Goal: Task Accomplishment & Management: Manage account settings

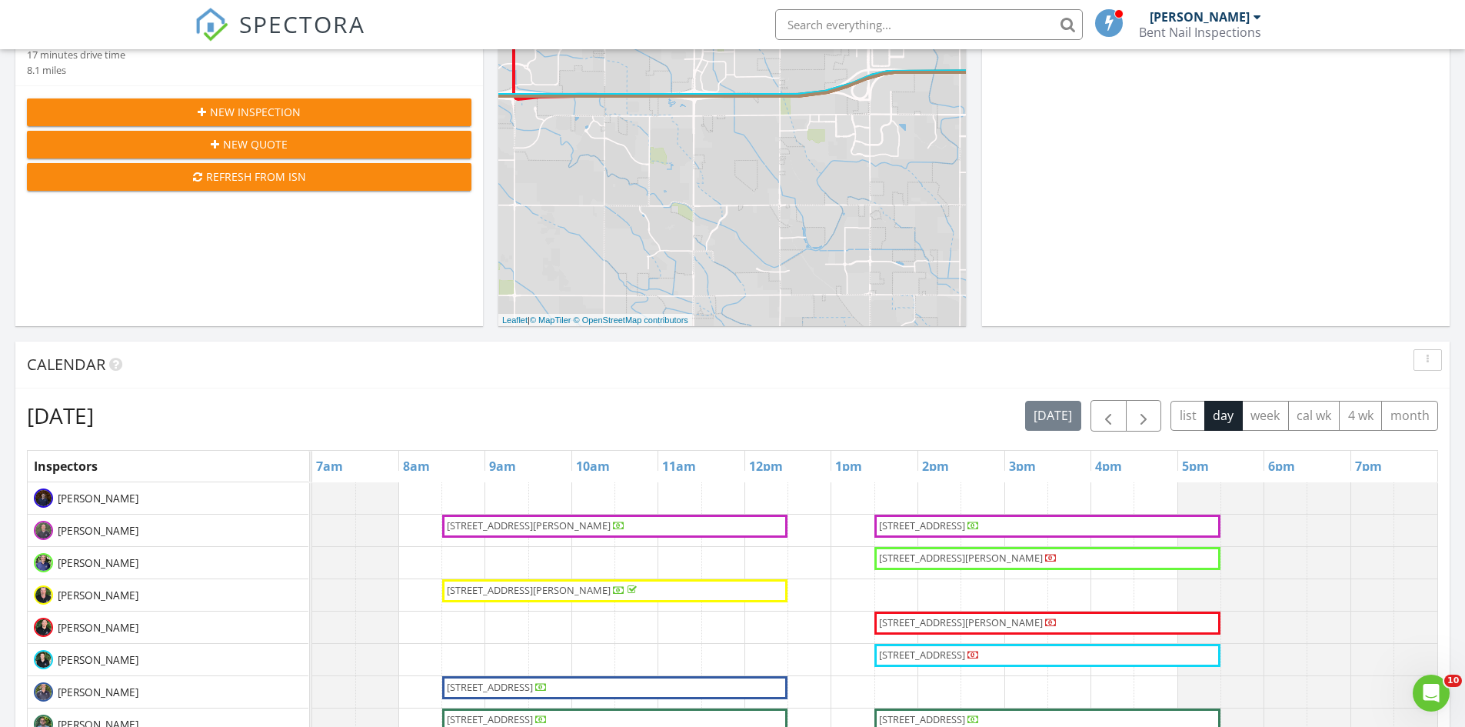
scroll to position [281, 0]
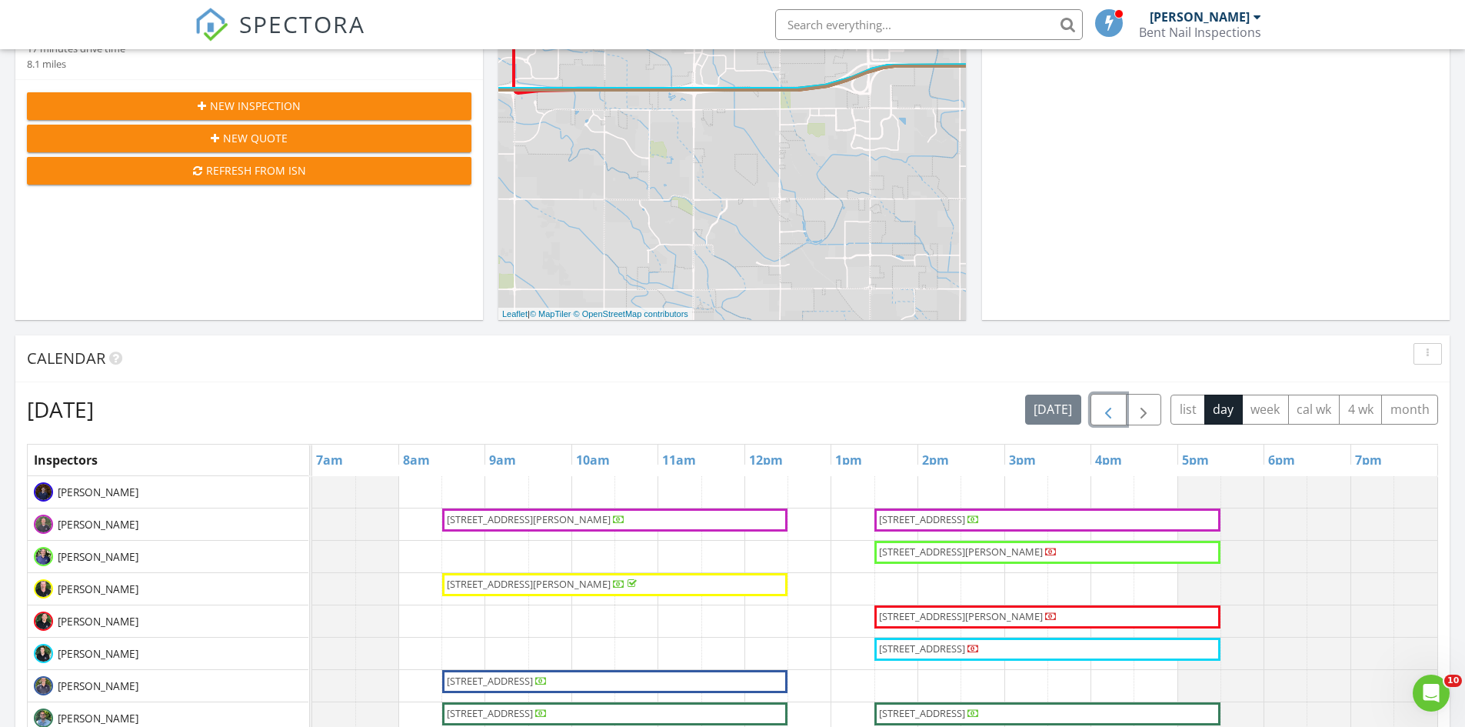
click at [1106, 402] on span "button" at bounding box center [1108, 410] width 18 height 18
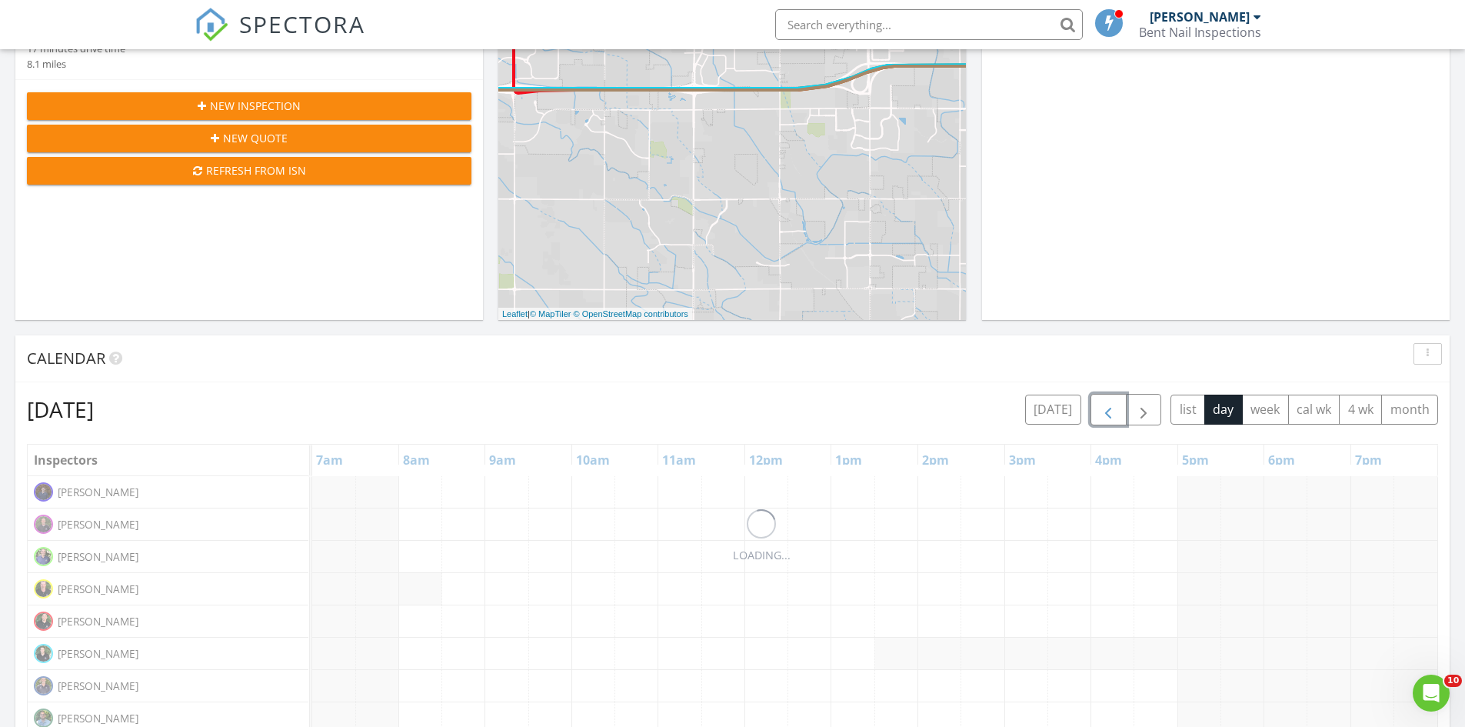
click at [1106, 402] on span "button" at bounding box center [1108, 410] width 18 height 18
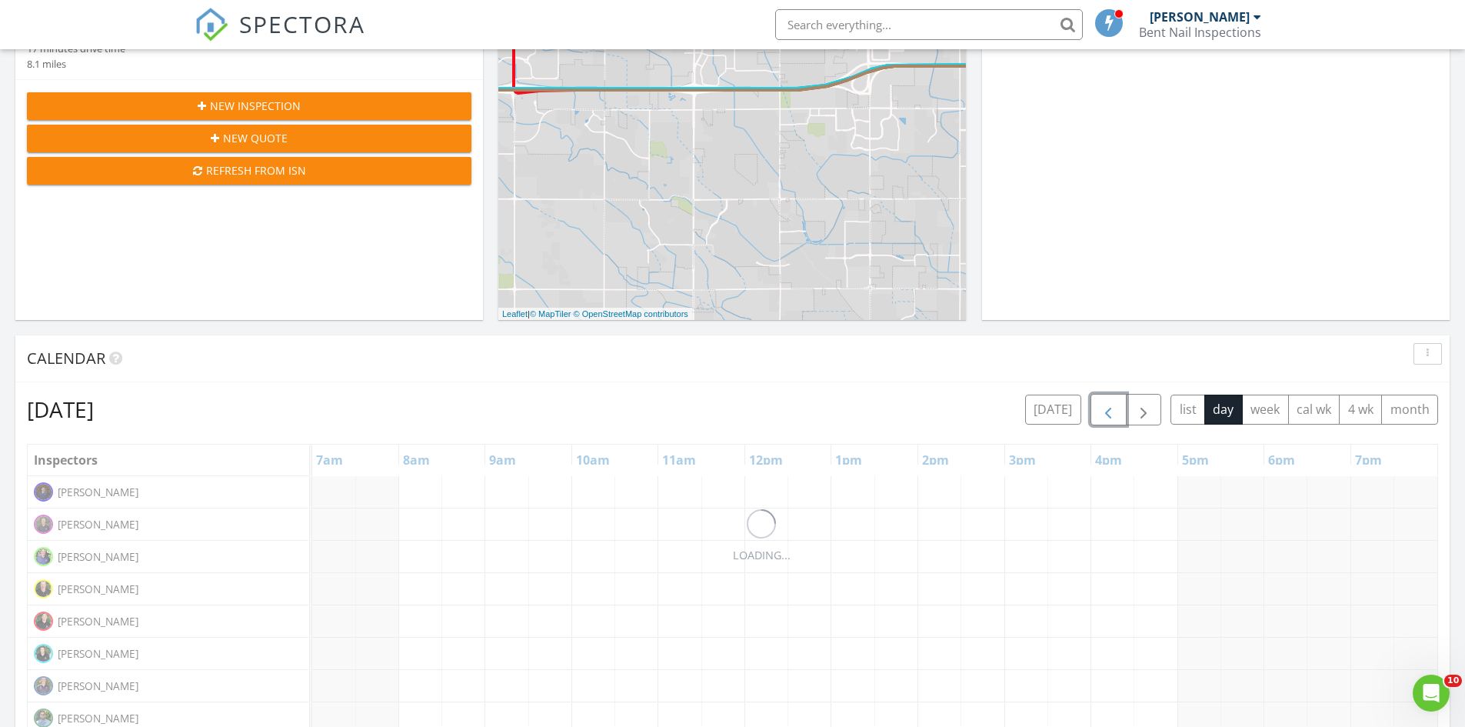
click at [1106, 402] on span "button" at bounding box center [1108, 410] width 18 height 18
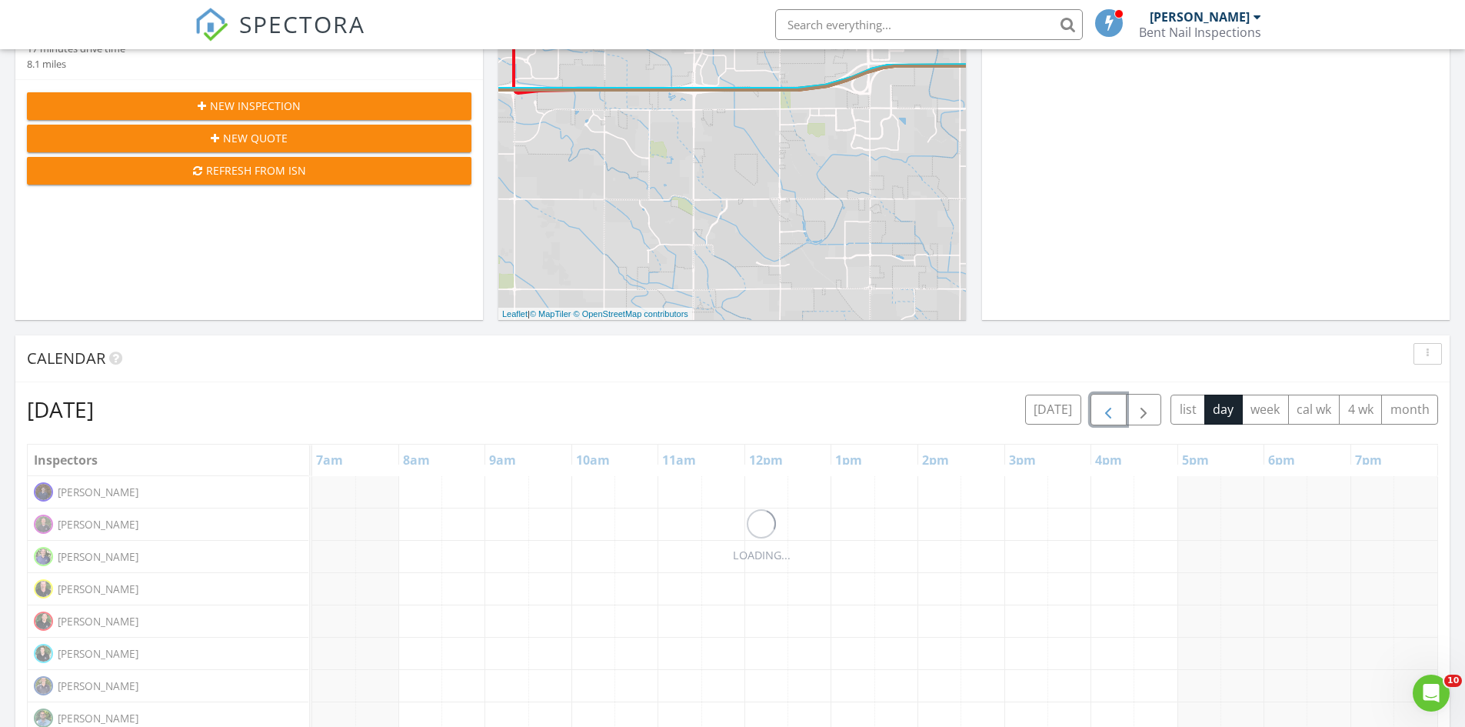
click at [1106, 402] on span "button" at bounding box center [1108, 410] width 18 height 18
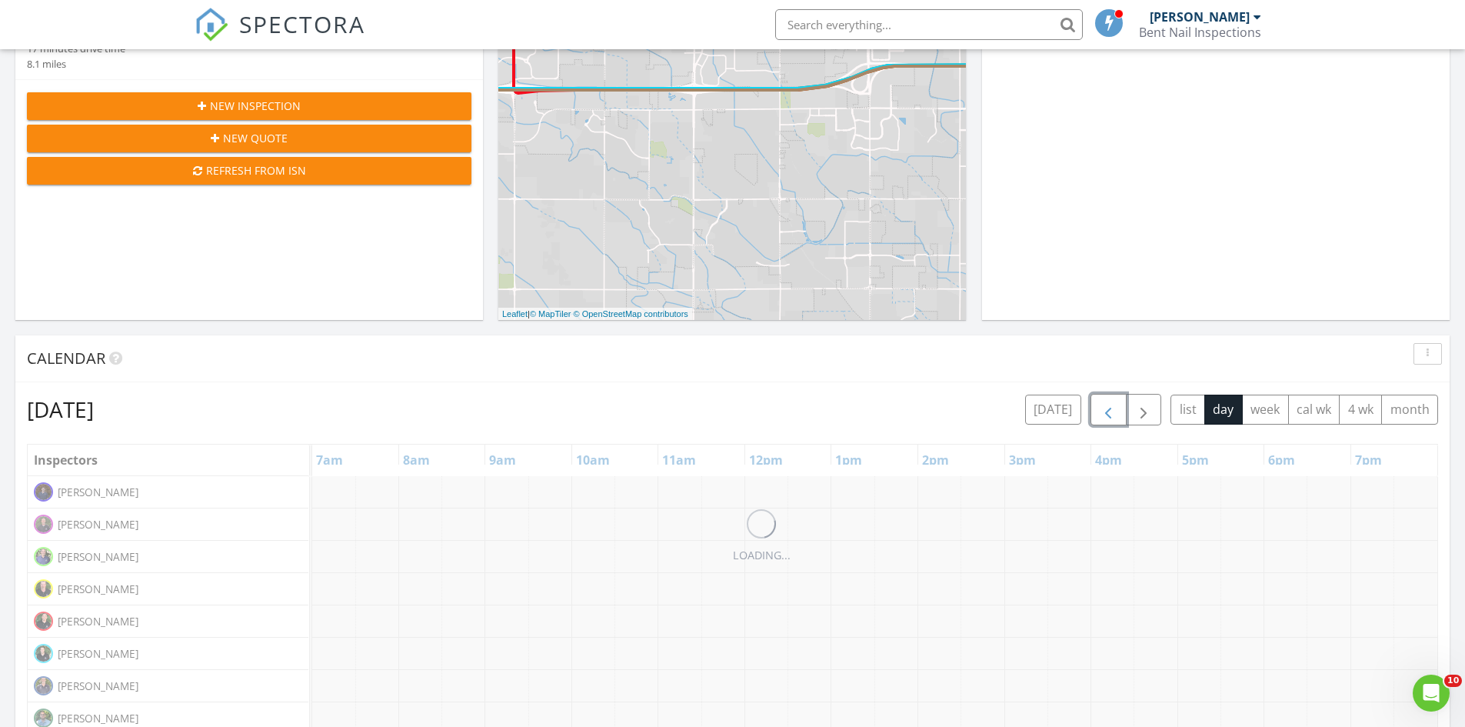
click at [1106, 402] on span "button" at bounding box center [1108, 410] width 18 height 18
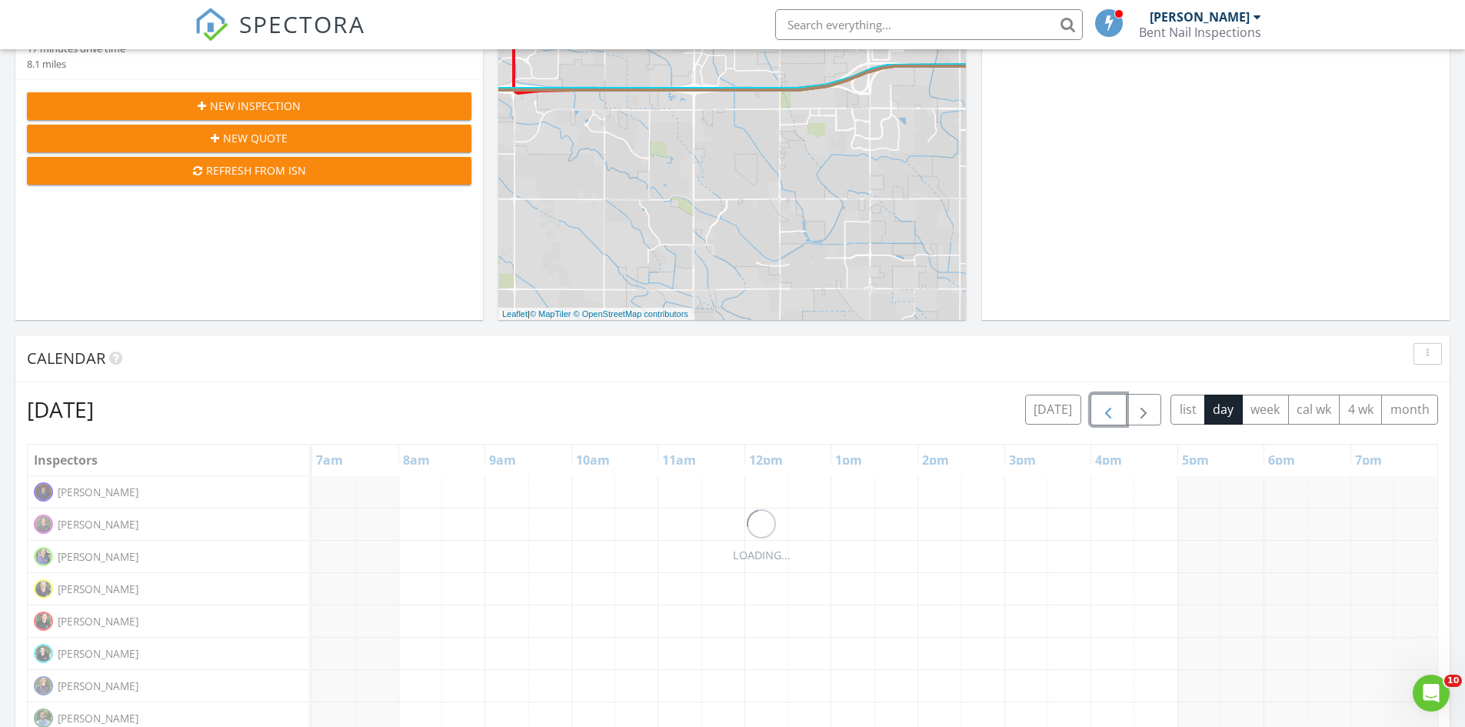
click at [1106, 402] on span "button" at bounding box center [1108, 410] width 18 height 18
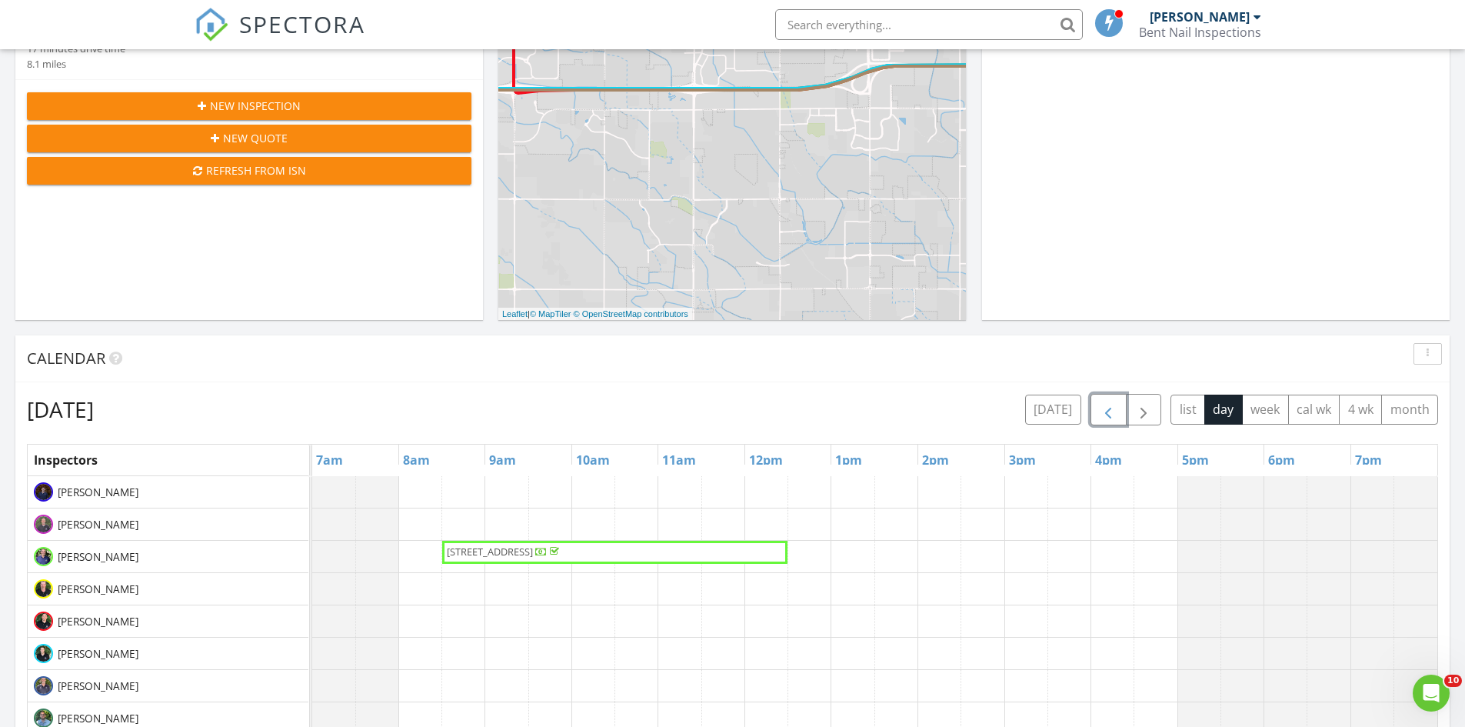
click at [1106, 402] on span "button" at bounding box center [1108, 410] width 18 height 18
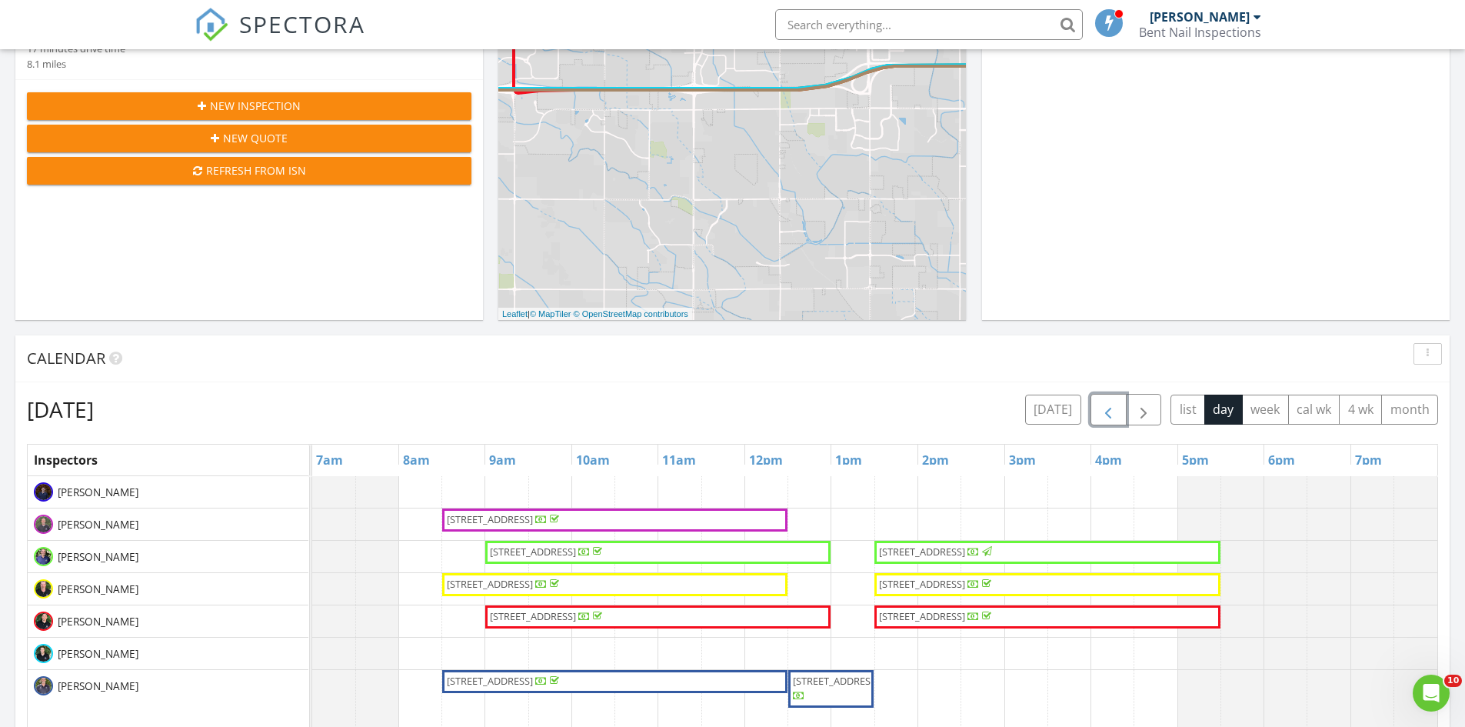
click at [527, 586] on span "[STREET_ADDRESS]" at bounding box center [490, 584] width 86 height 14
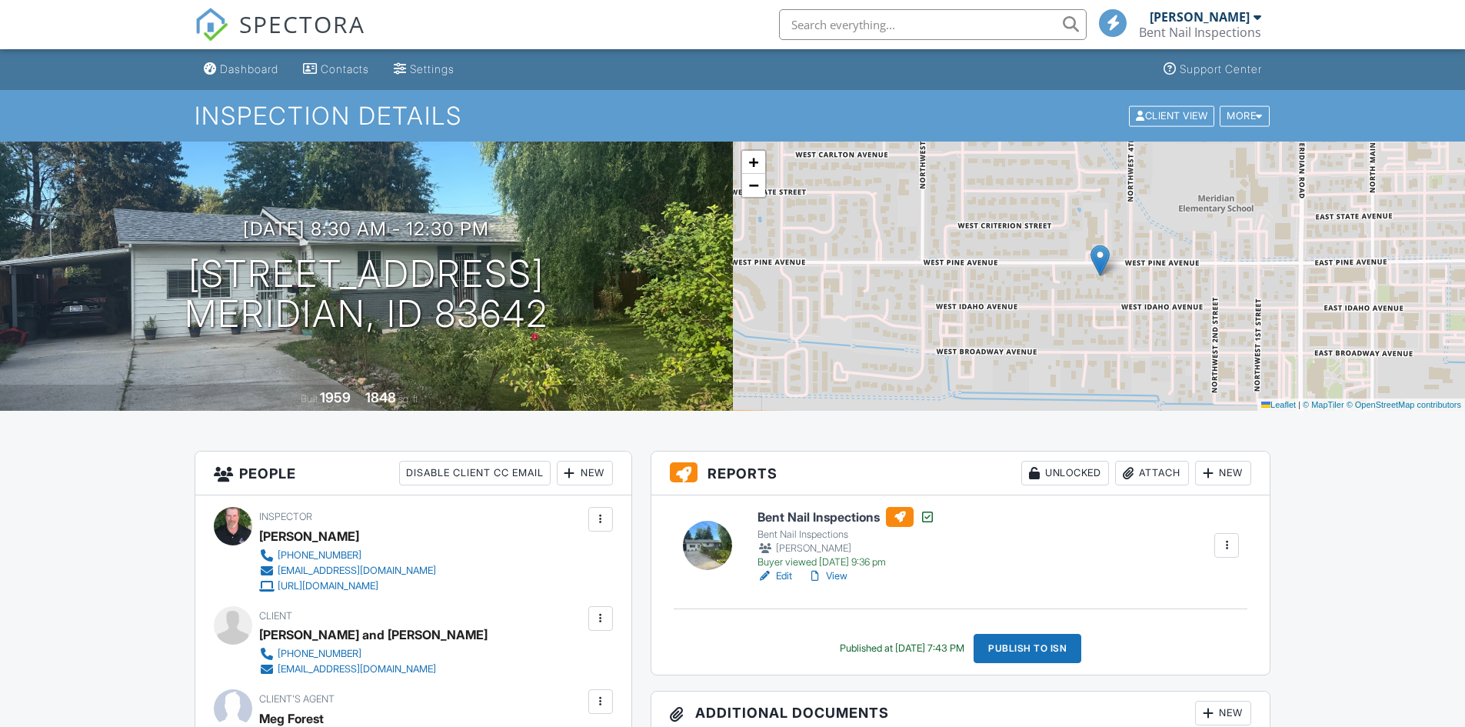
click at [837, 571] on link "View" at bounding box center [827, 575] width 40 height 15
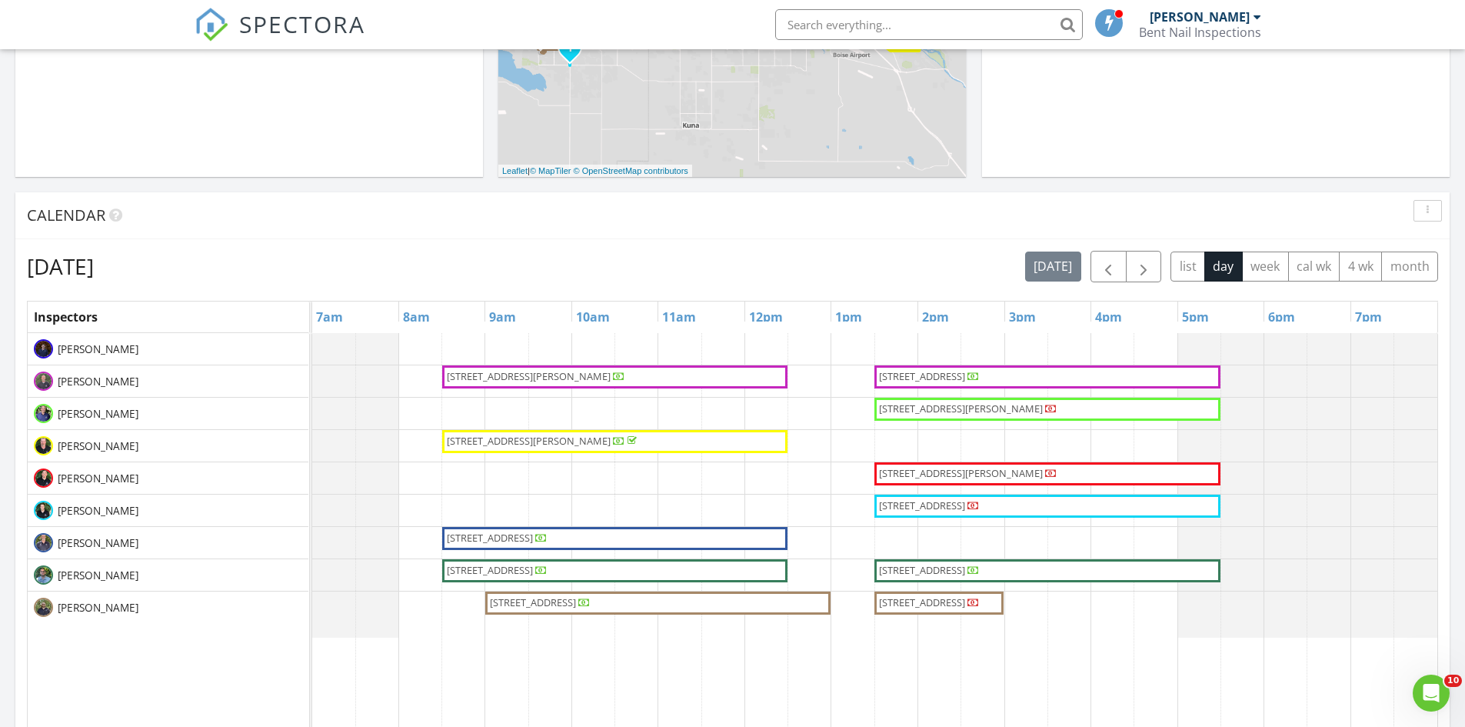
scroll to position [424, 0]
click at [1107, 264] on span "button" at bounding box center [1108, 266] width 18 height 18
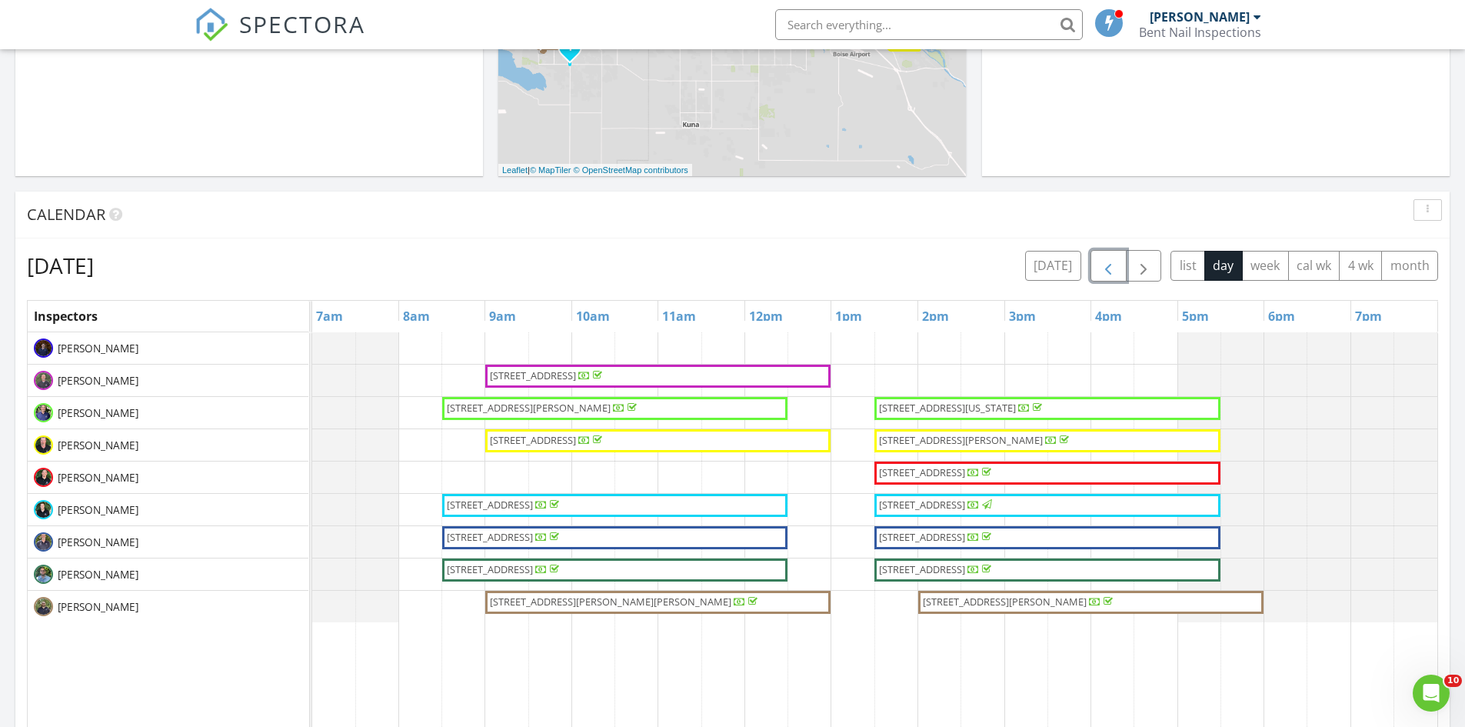
click at [1107, 264] on span "button" at bounding box center [1108, 266] width 18 height 18
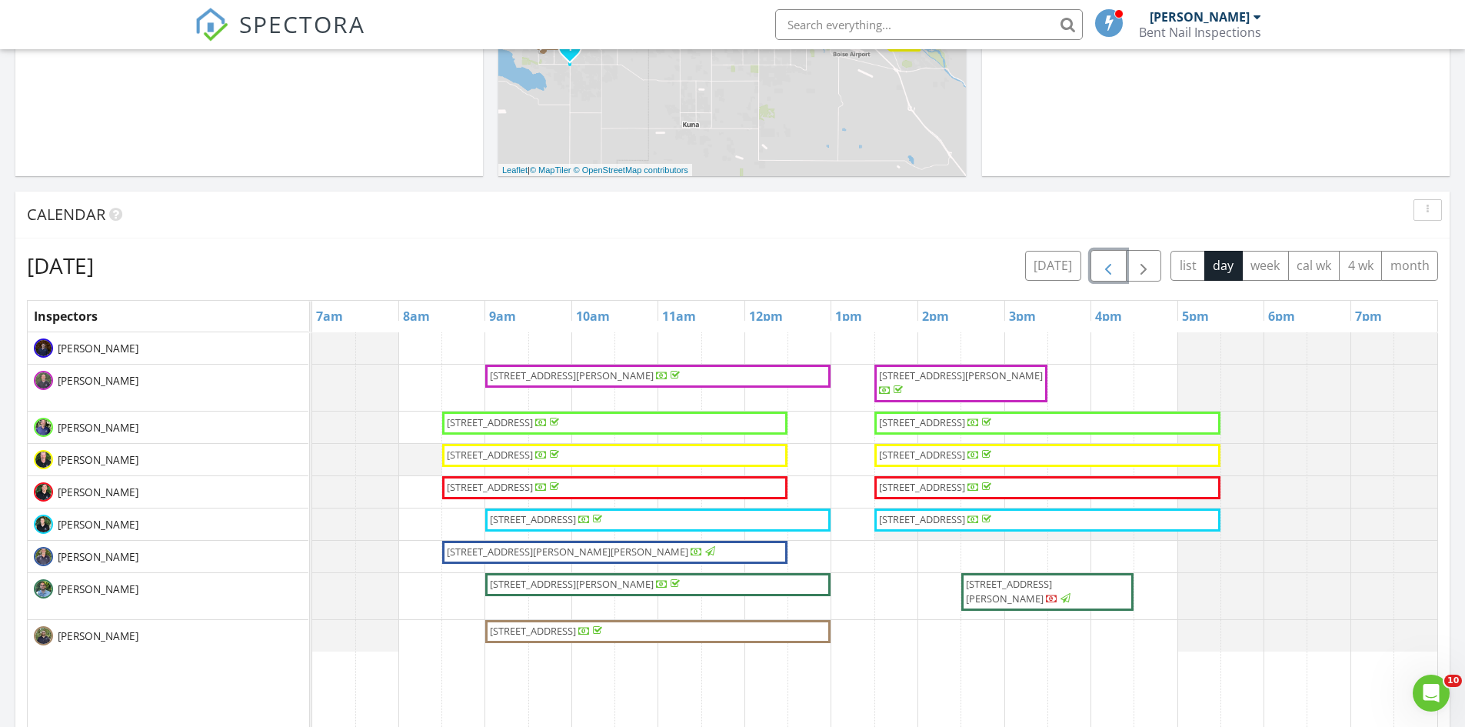
click at [1107, 264] on span "button" at bounding box center [1108, 266] width 18 height 18
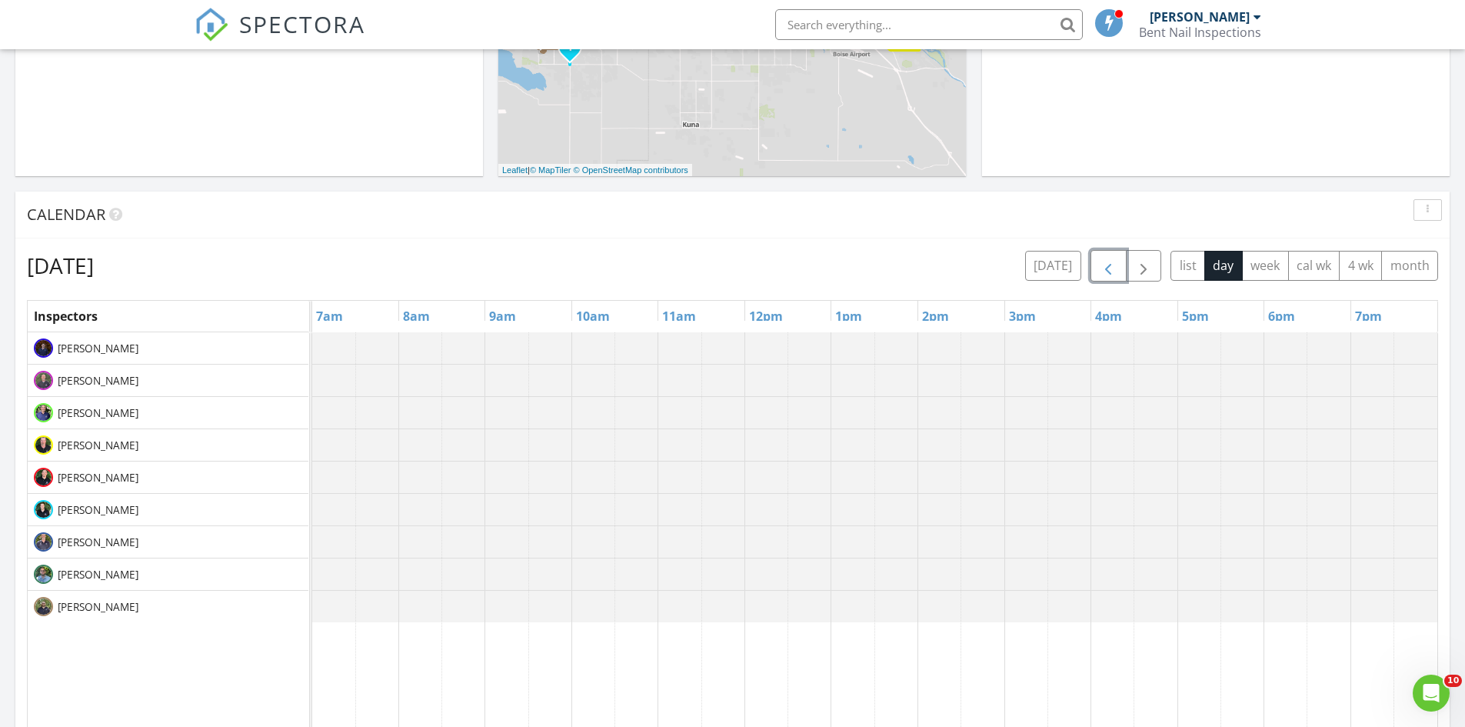
click at [1107, 264] on span "button" at bounding box center [1108, 266] width 18 height 18
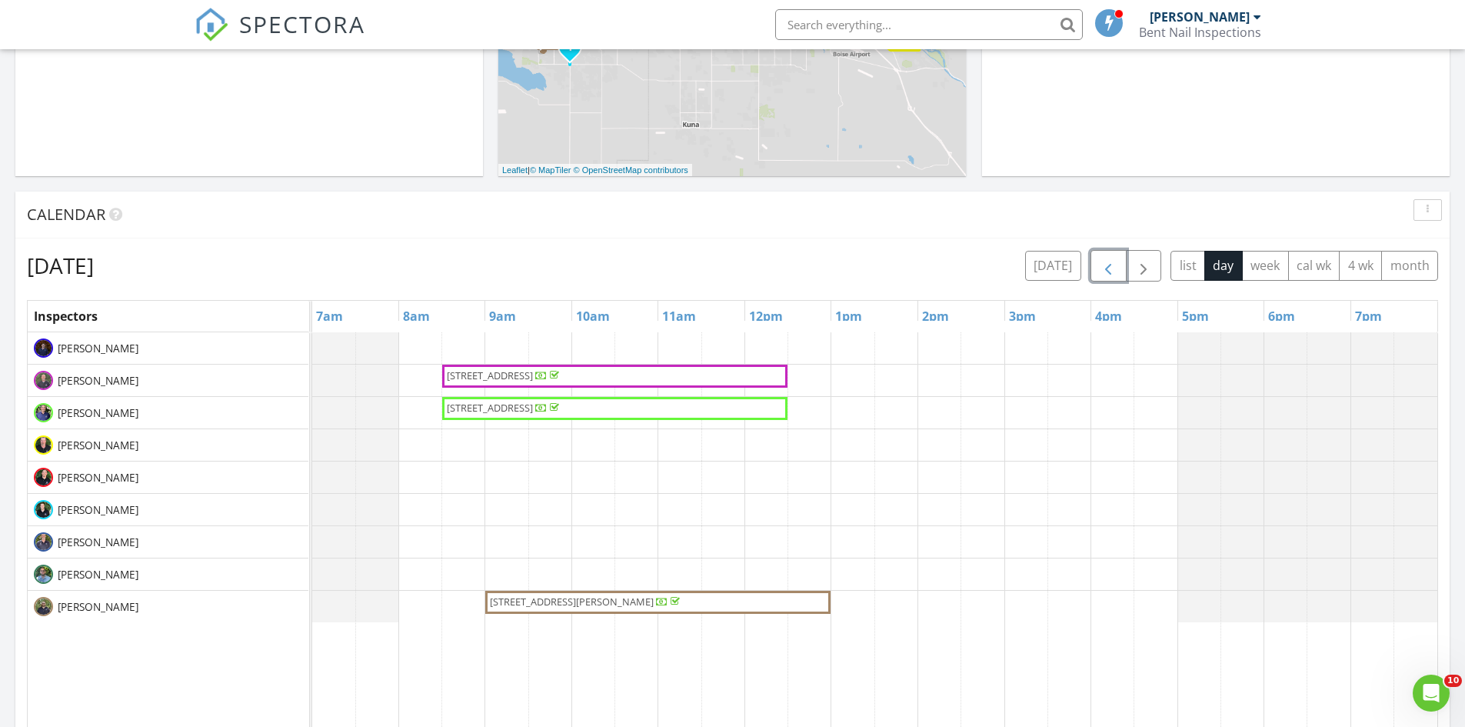
click at [1107, 264] on span "button" at bounding box center [1108, 266] width 18 height 18
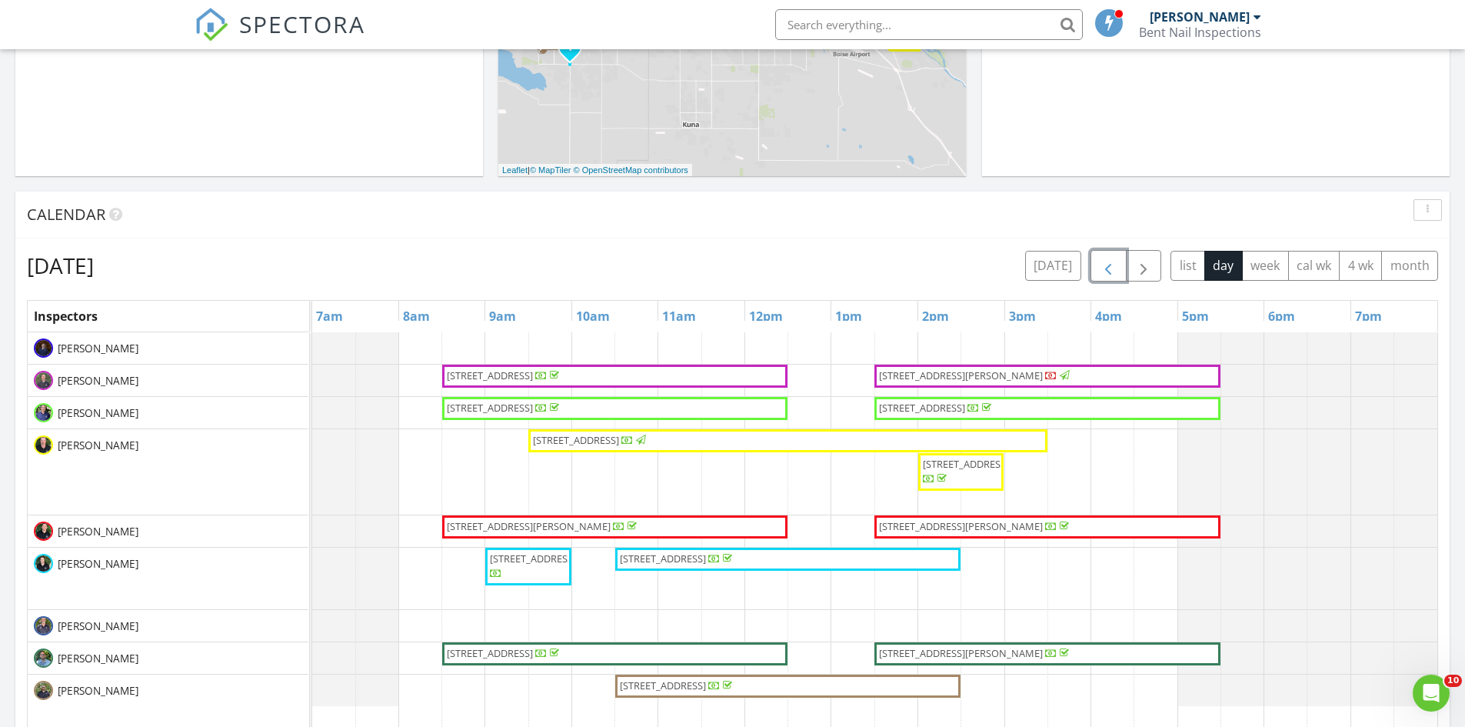
click at [1107, 264] on span "button" at bounding box center [1108, 266] width 18 height 18
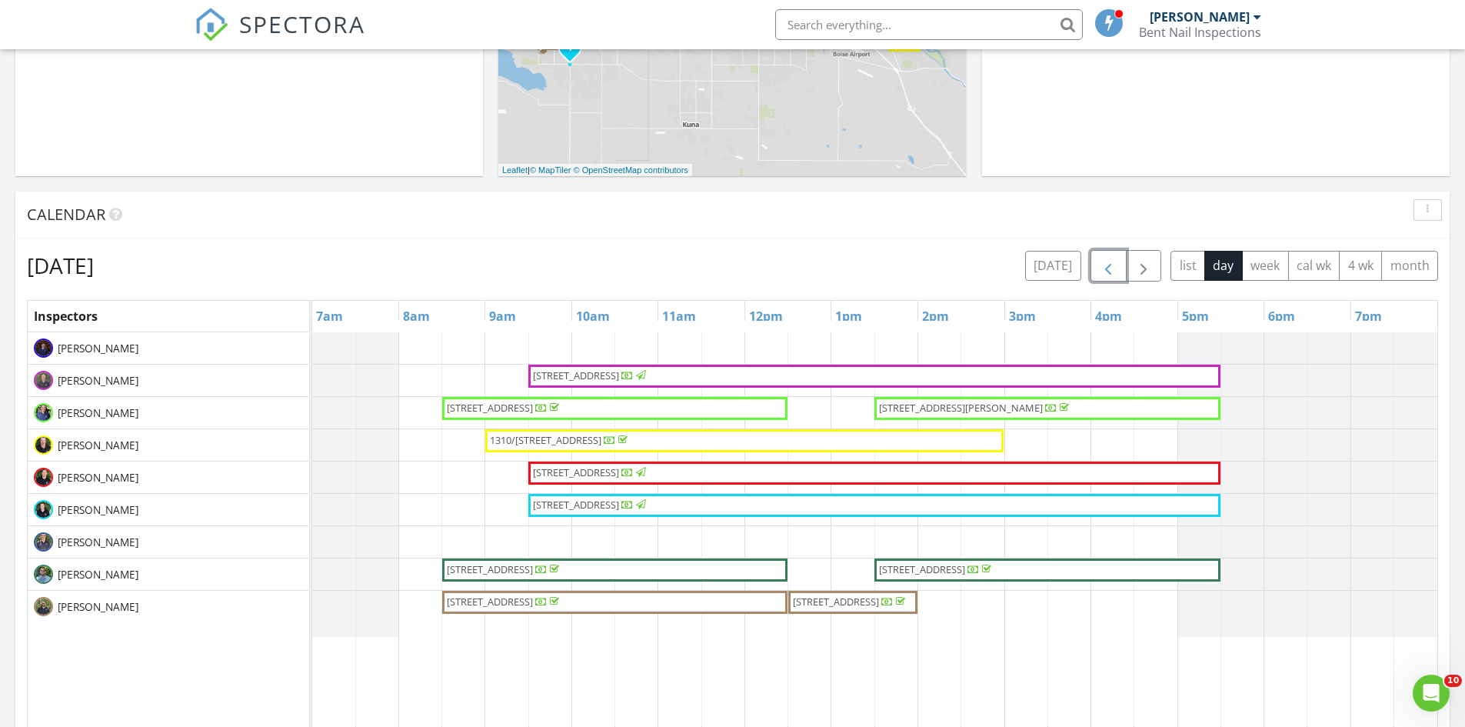
click at [627, 437] on div at bounding box center [622, 440] width 9 height 10
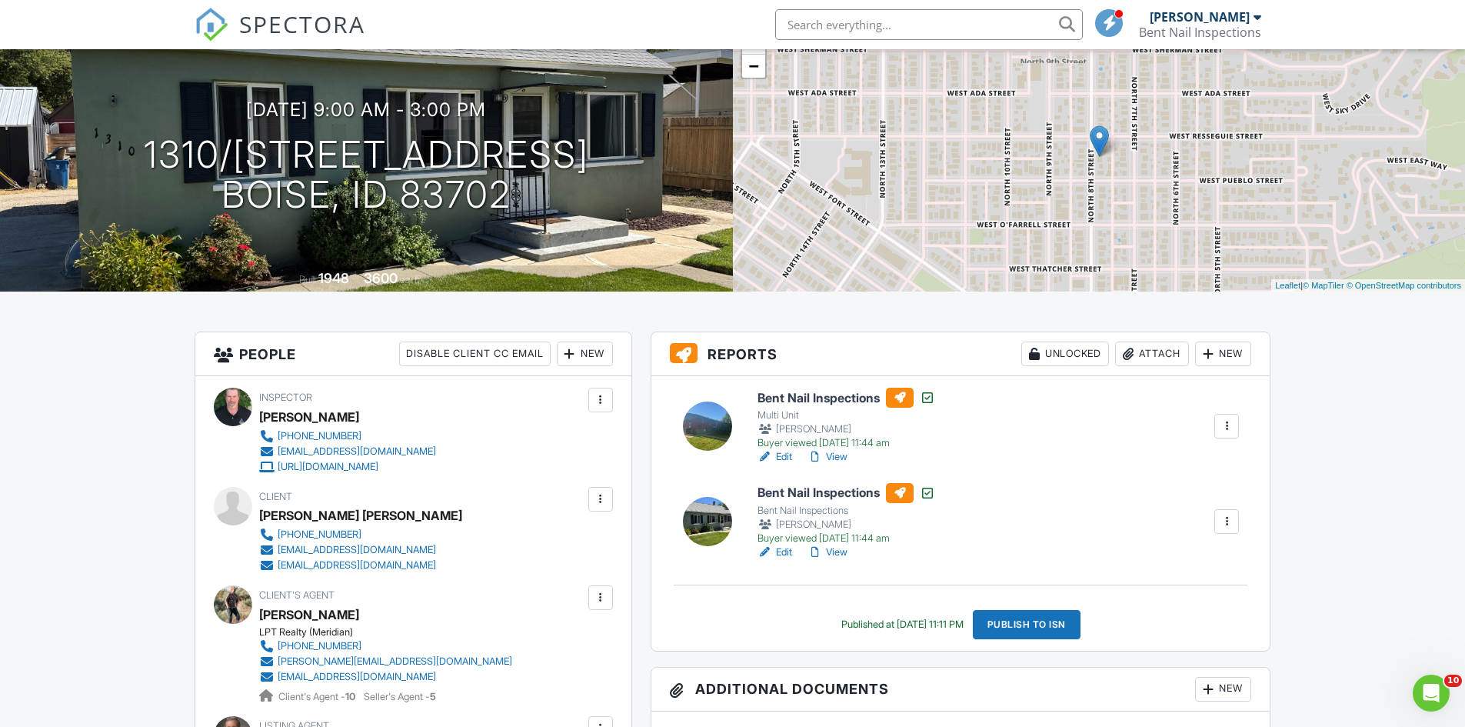
scroll to position [125, 0]
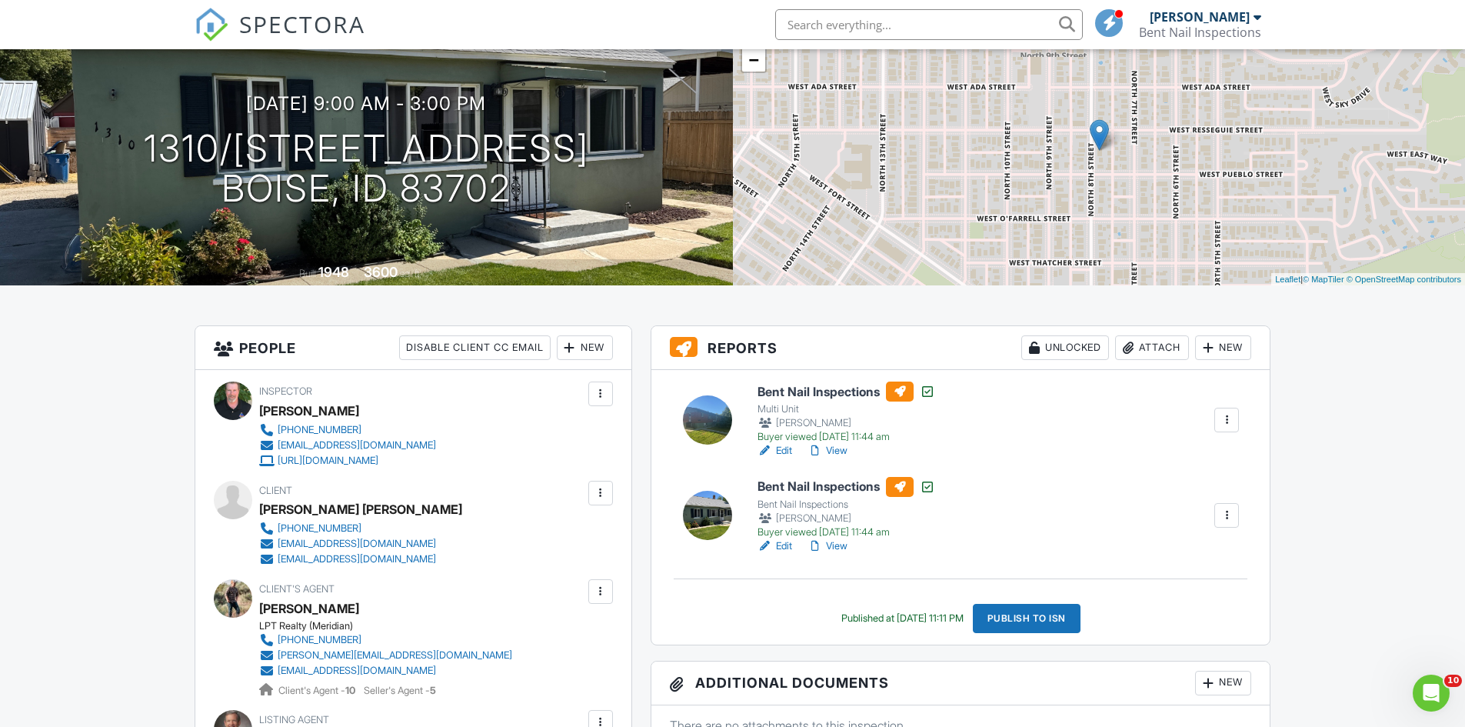
click at [838, 445] on link "View" at bounding box center [827, 450] width 40 height 15
